Goal: Task Accomplishment & Management: Manage account settings

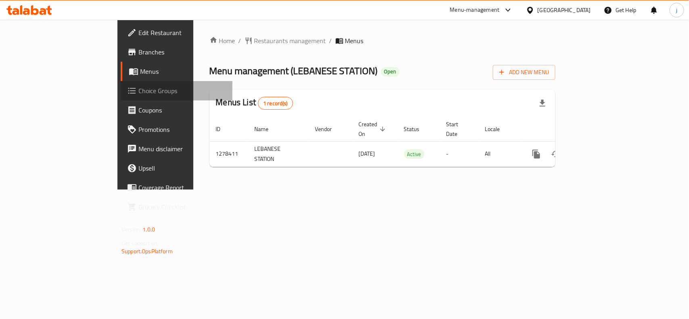
click at [139, 91] on span "Choice Groups" at bounding box center [183, 91] width 88 height 10
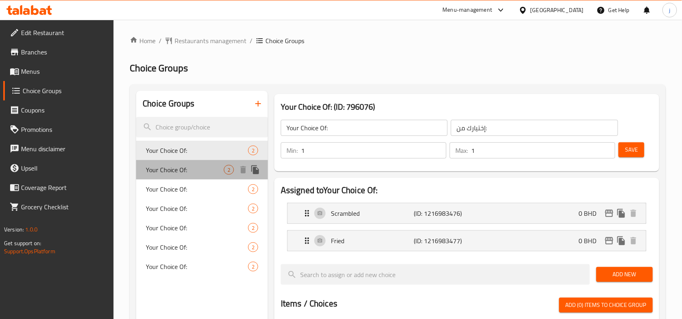
click at [180, 166] on span "Your Choice Of:" at bounding box center [185, 170] width 78 height 10
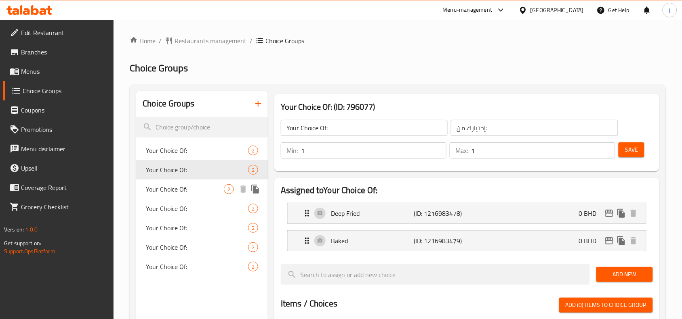
click at [174, 188] on span "Your Choice Of:" at bounding box center [185, 190] width 78 height 10
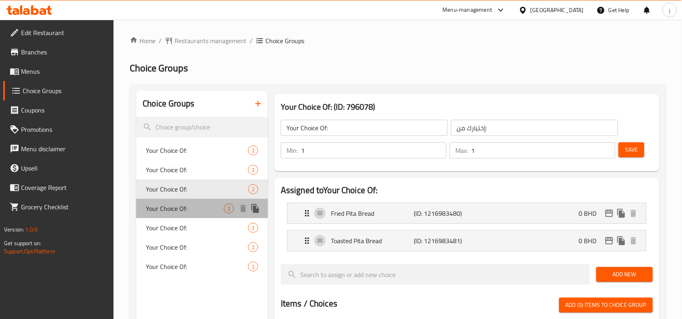
click at [174, 206] on span "Your Choice Of:" at bounding box center [185, 209] width 78 height 10
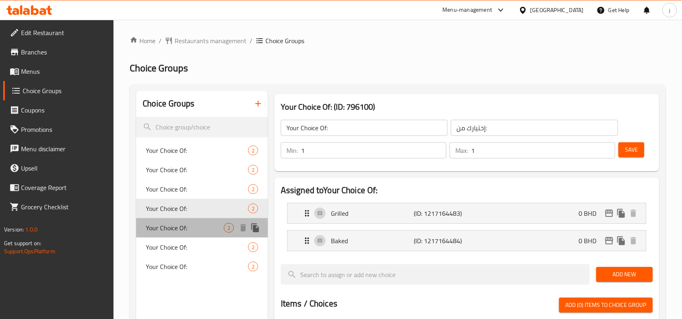
click at [171, 231] on span "Your Choice Of:" at bounding box center [185, 228] width 78 height 10
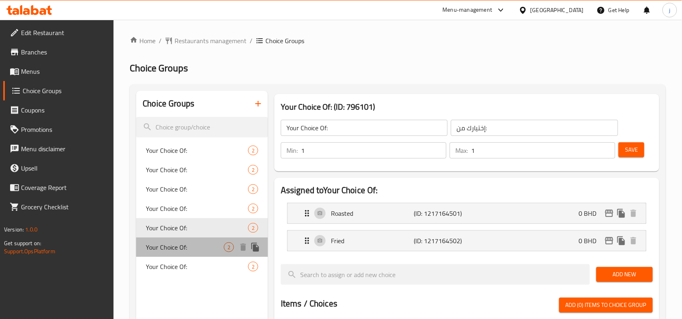
click at [171, 243] on span "Your Choice Of:" at bounding box center [185, 248] width 78 height 10
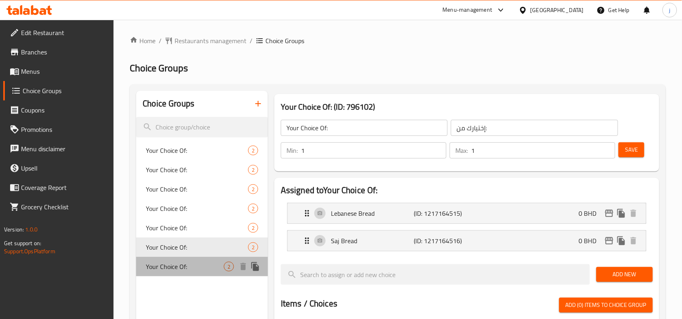
click at [169, 267] on span "Your Choice Of:" at bounding box center [185, 267] width 78 height 10
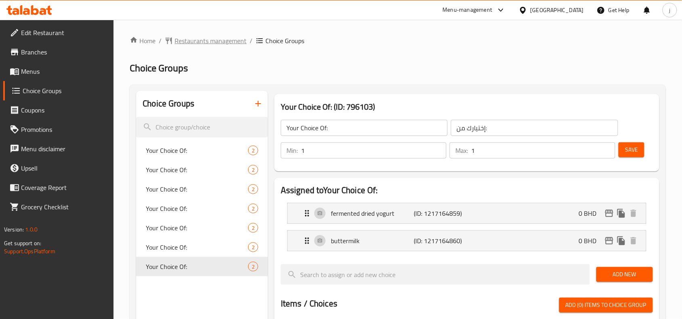
click at [225, 40] on span "Restaurants management" at bounding box center [210, 41] width 72 height 10
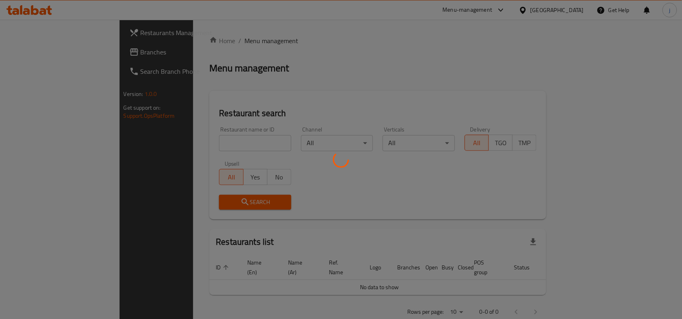
click at [43, 51] on div at bounding box center [341, 159] width 682 height 319
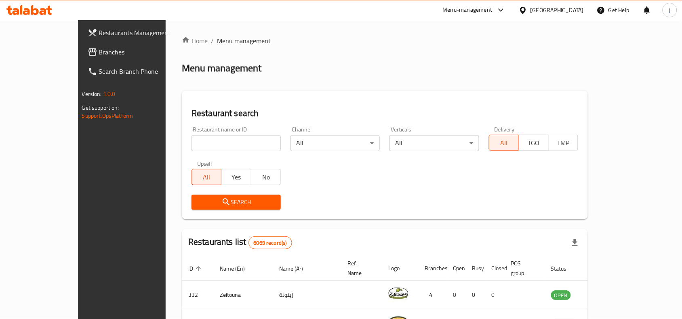
click at [99, 50] on span "Branches" at bounding box center [142, 52] width 86 height 10
